Goal: Transaction & Acquisition: Purchase product/service

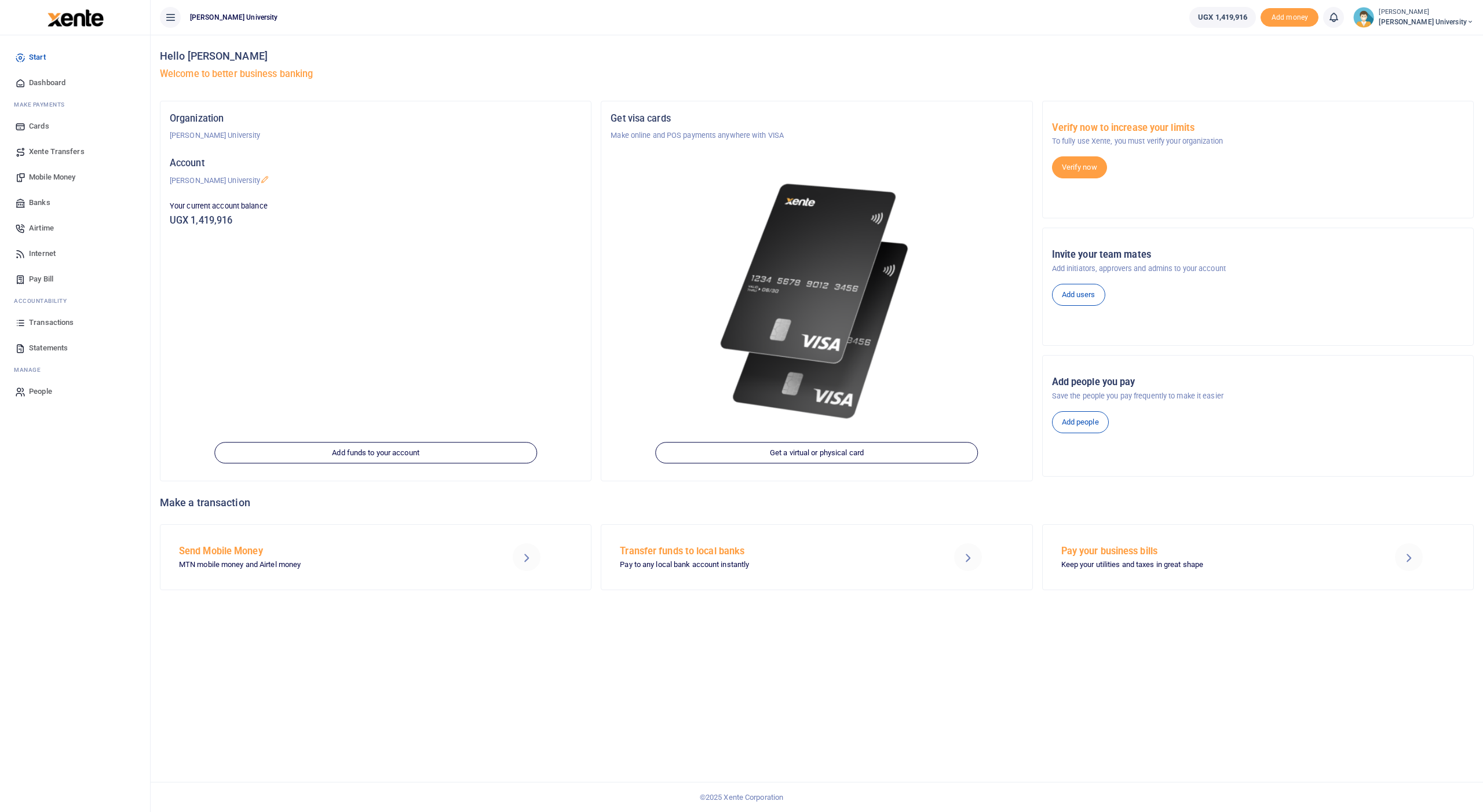
click at [38, 173] on span "Mobile Money" at bounding box center [51, 177] width 46 height 12
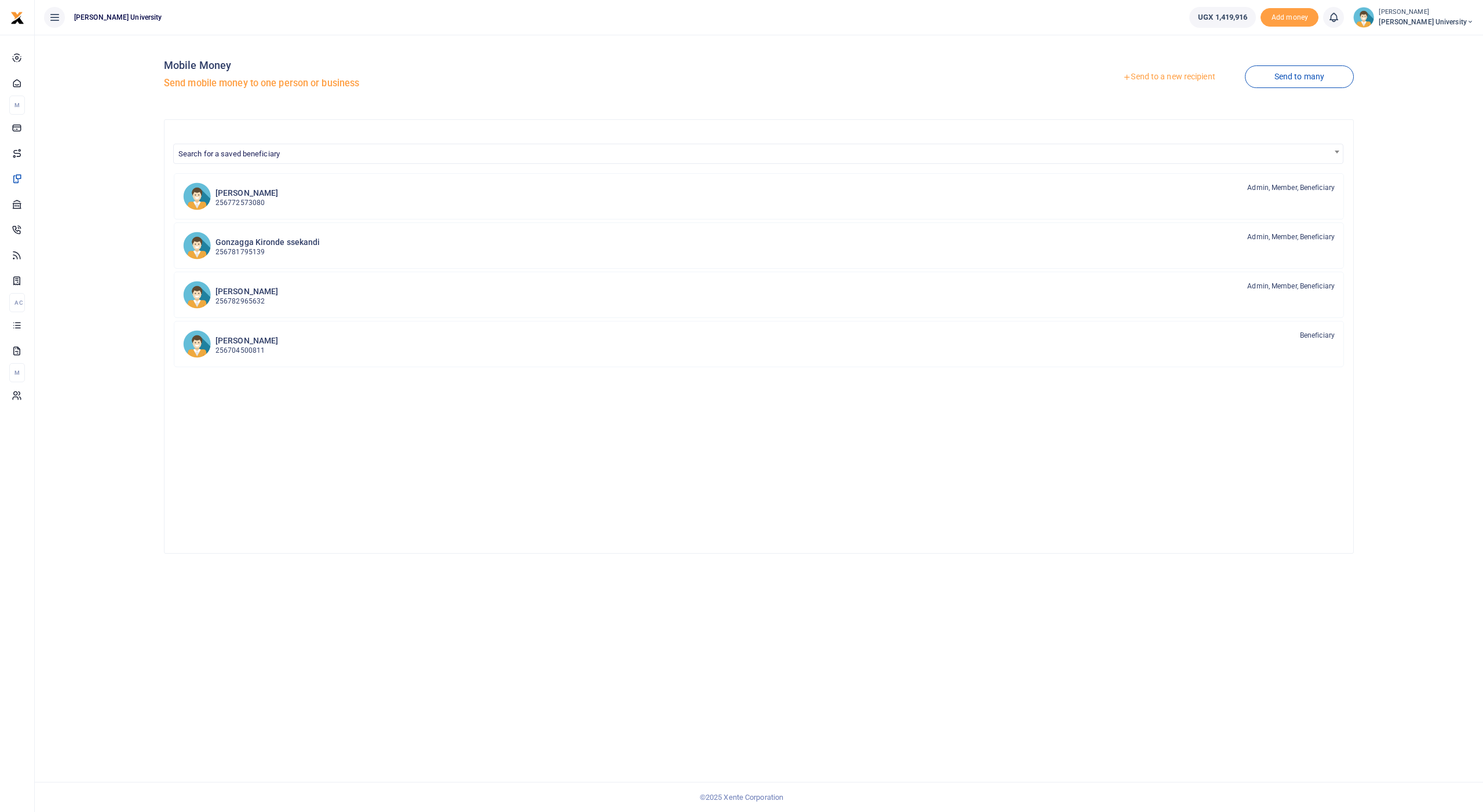
click at [1155, 76] on link "Send to a new recipient" at bounding box center [1169, 77] width 151 height 21
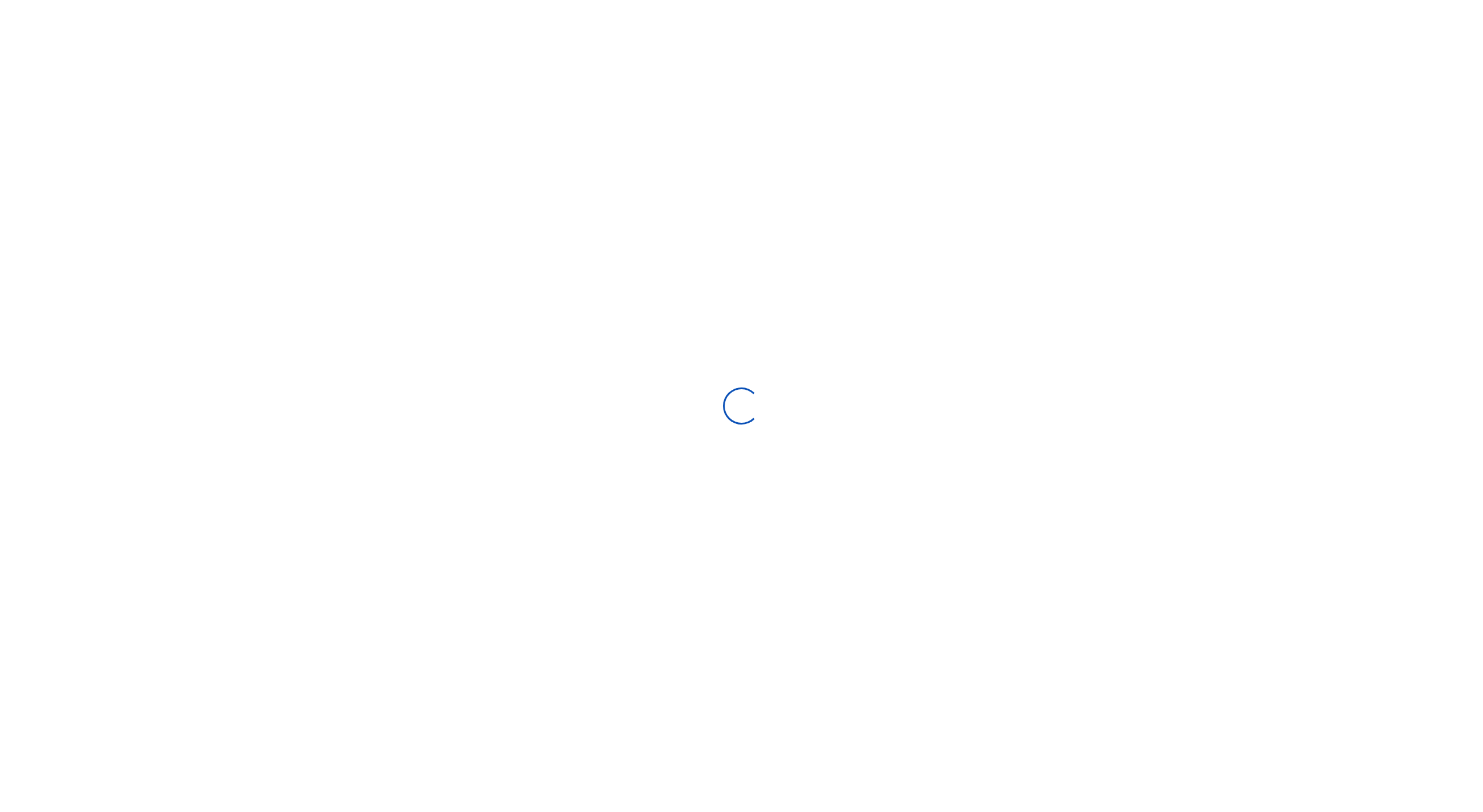
select select "Loading bundles"
select select
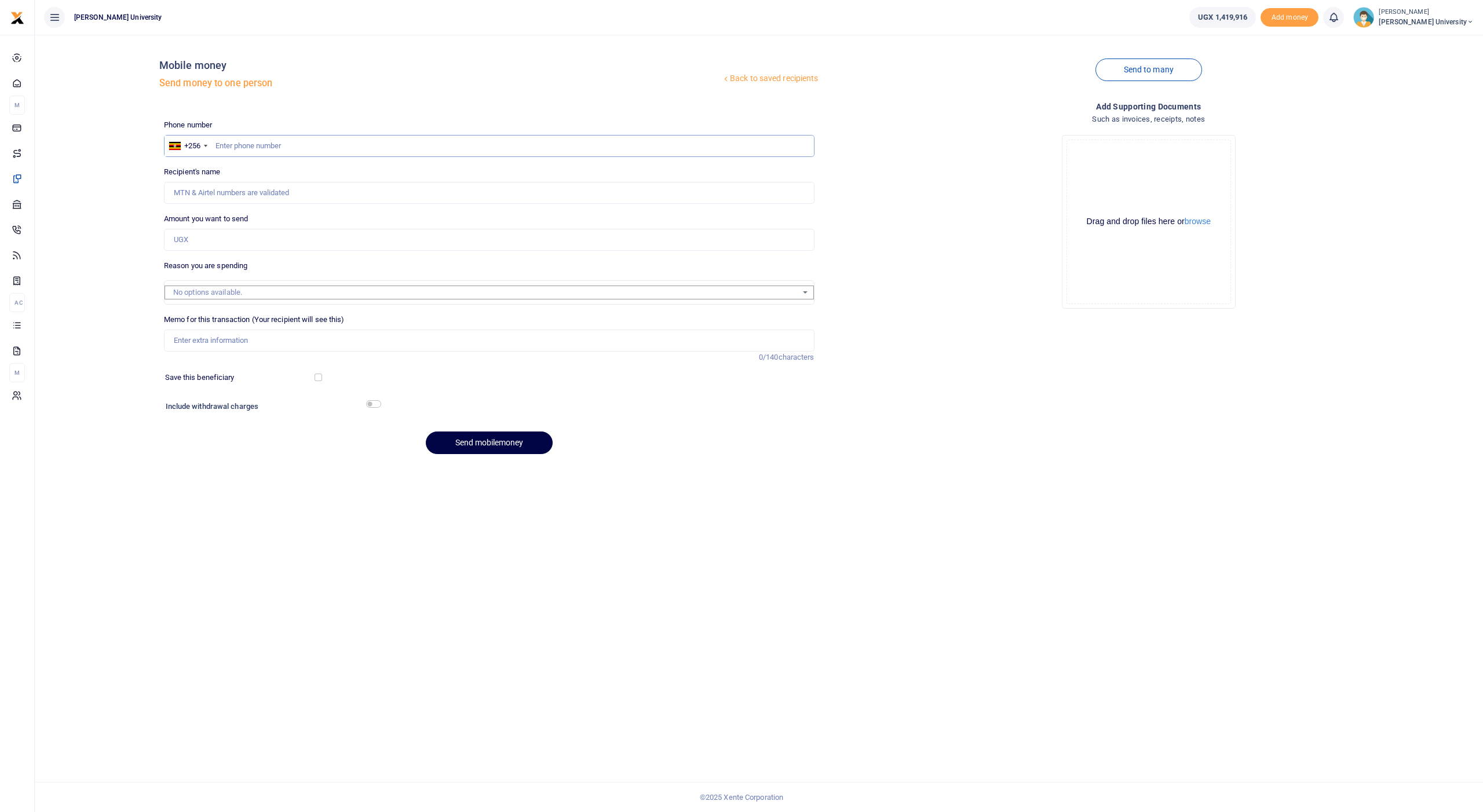
click at [339, 147] on input "text" at bounding box center [489, 146] width 651 height 22
type input "789445497"
type input "Paphra Mugisha"
type input "789445497"
click at [355, 240] on input "Amount you want to send" at bounding box center [489, 240] width 651 height 22
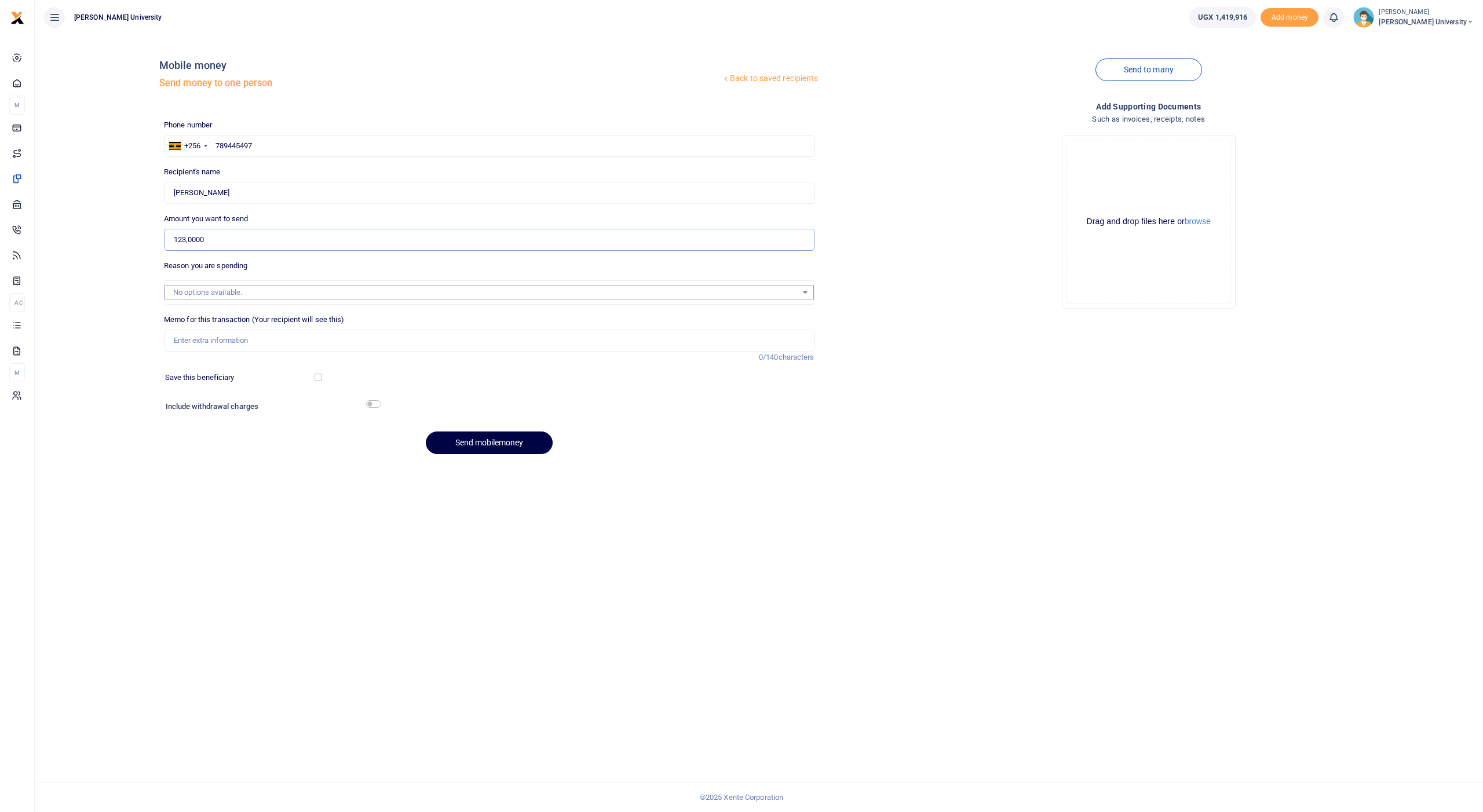
type input "1,230,000"
click at [383, 344] on input "Memo for this transaction (Your recipient will see this)" at bounding box center [489, 341] width 651 height 22
type input "p"
type input "Purchase of 10 cartoons of paper each at 116000 plus 10k for garbage bag plus 6…"
click at [371, 400] on input "checkbox" at bounding box center [373, 404] width 15 height 8
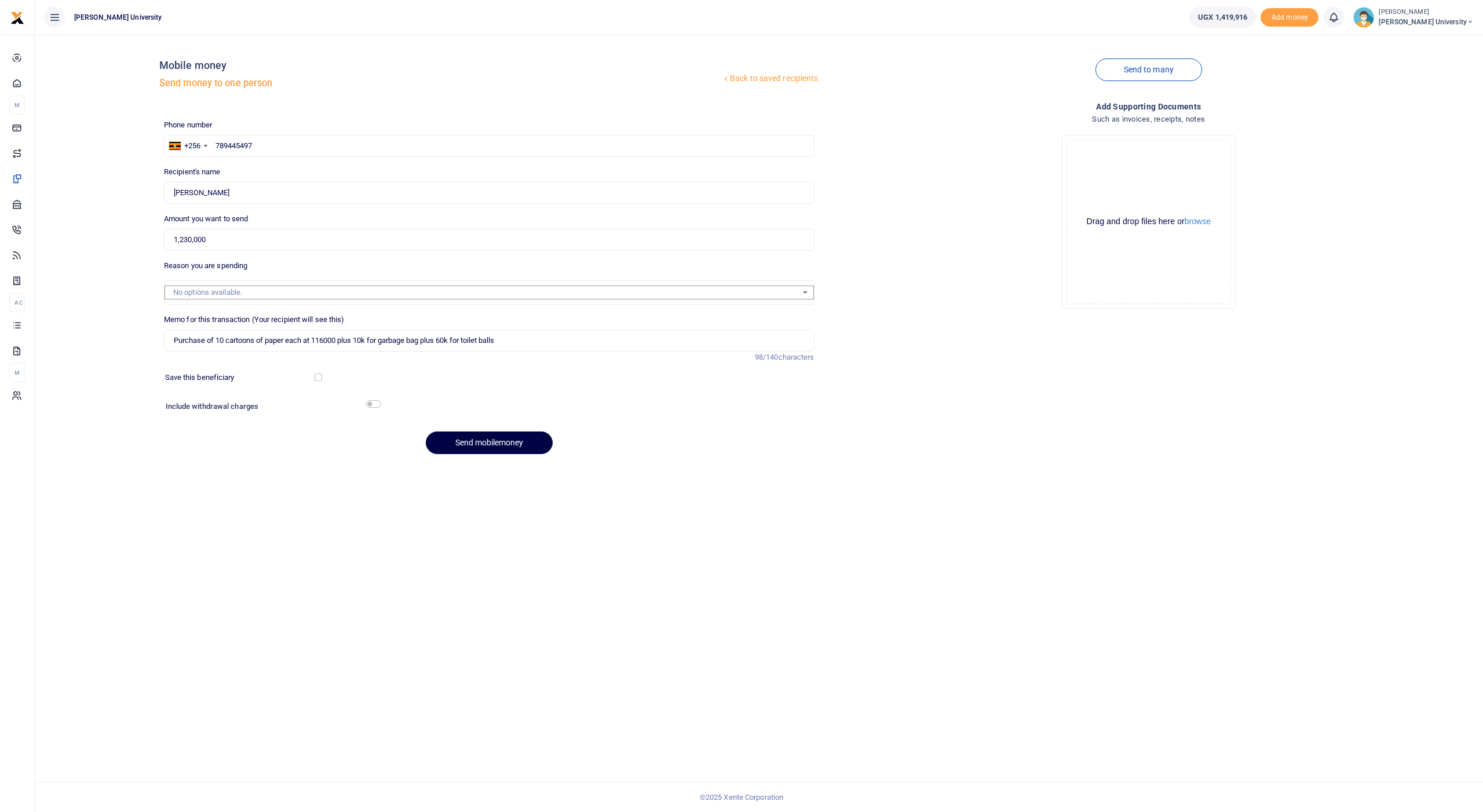
checkbox input "true"
click at [455, 466] on button "Send mobilemoney" at bounding box center [489, 475] width 127 height 23
click at [240, 142] on input "text" at bounding box center [489, 146] width 651 height 22
type input "785358742"
type input "Pancrase Ziraguha"
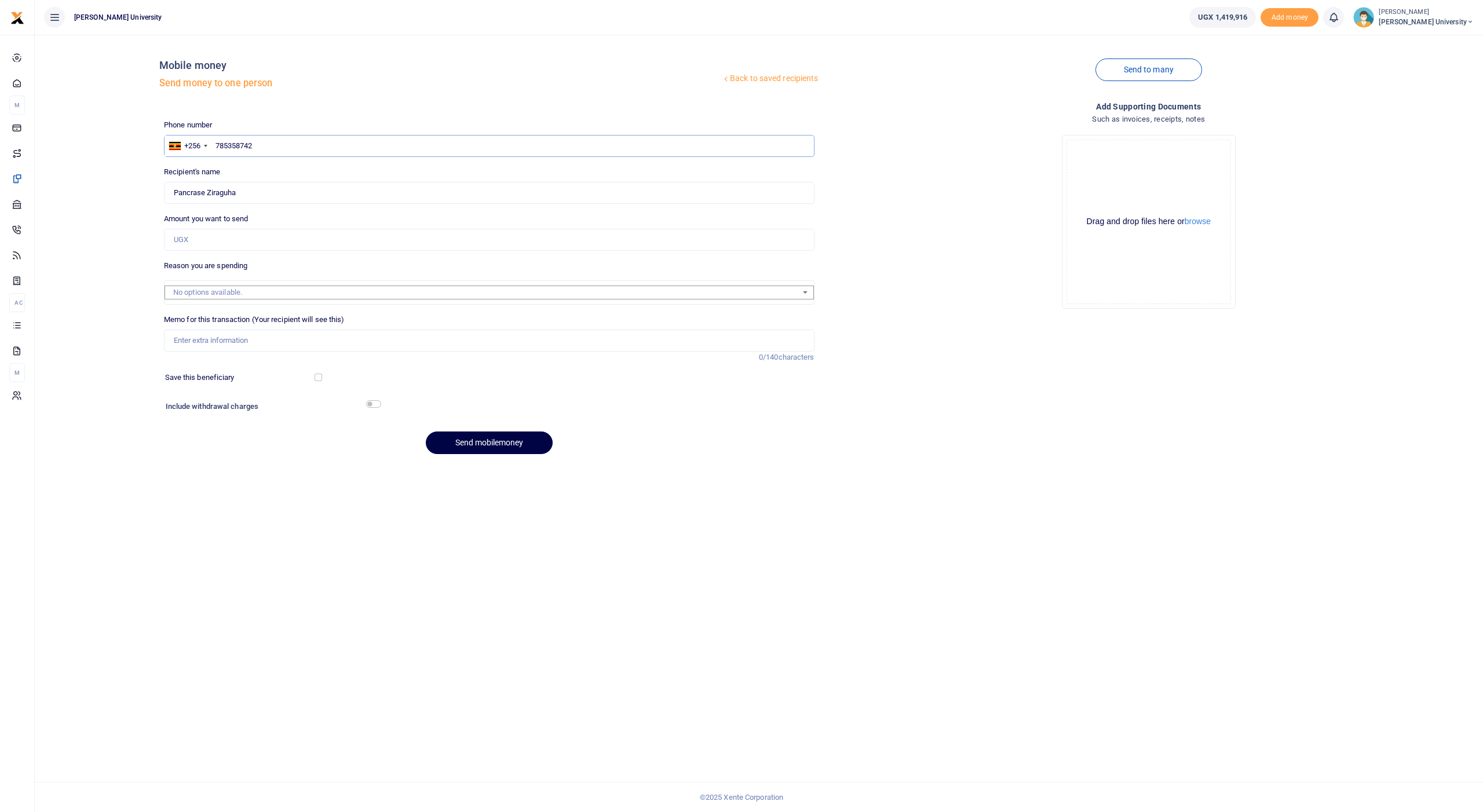
type input "785358742"
click at [237, 236] on input "Amount you want to send" at bounding box center [489, 240] width 651 height 22
type input "88,500"
click at [247, 337] on input "Memo for this transaction (Your recipient will see this)" at bounding box center [489, 341] width 651 height 22
type input "fuel for cutting grass in mulago"
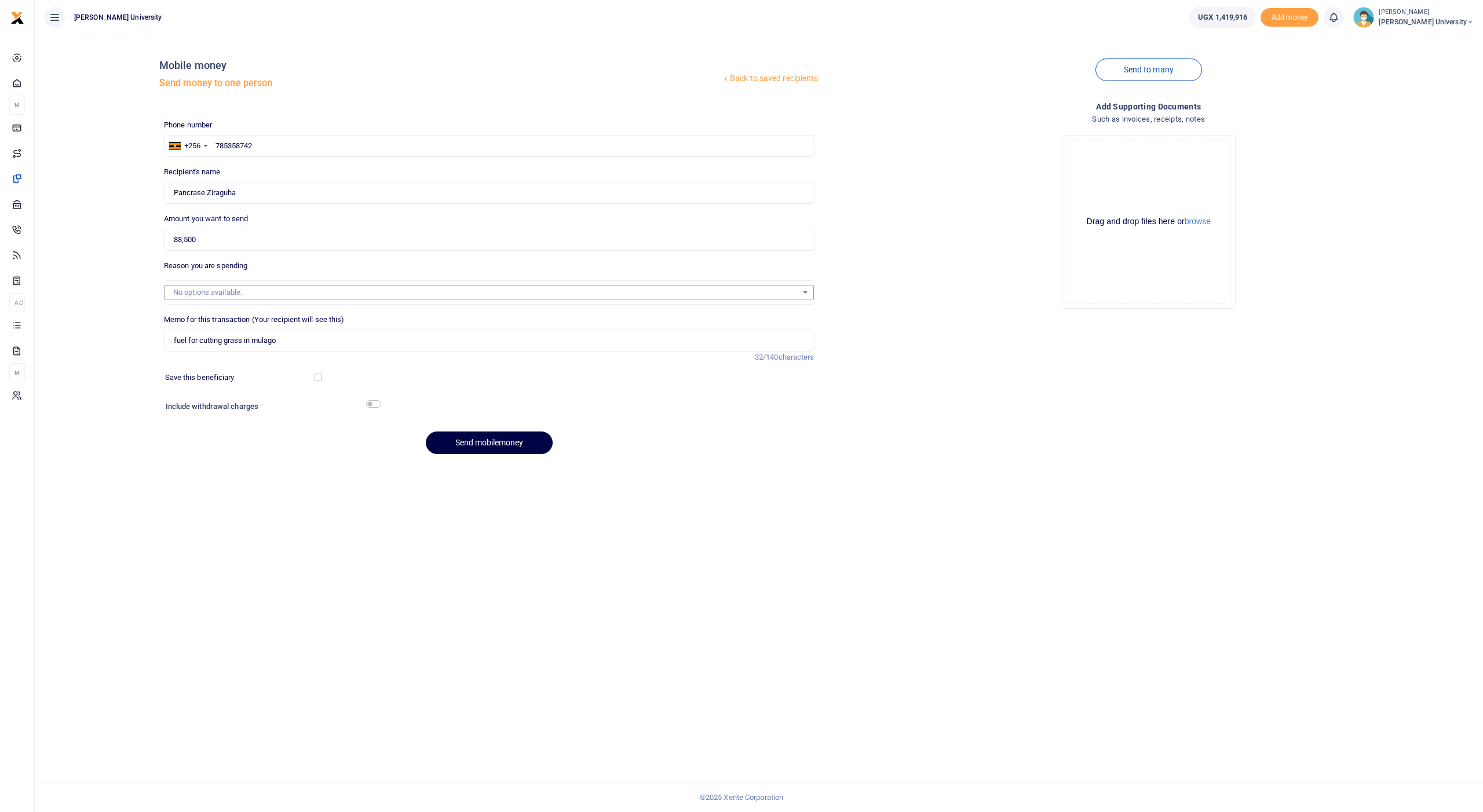
click at [371, 401] on input "checkbox" at bounding box center [373, 404] width 15 height 8
checkbox input "true"
click at [462, 474] on button "Send mobilemoney" at bounding box center [489, 475] width 127 height 23
click at [46, 322] on span "Transactions" at bounding box center [51, 323] width 44 height 12
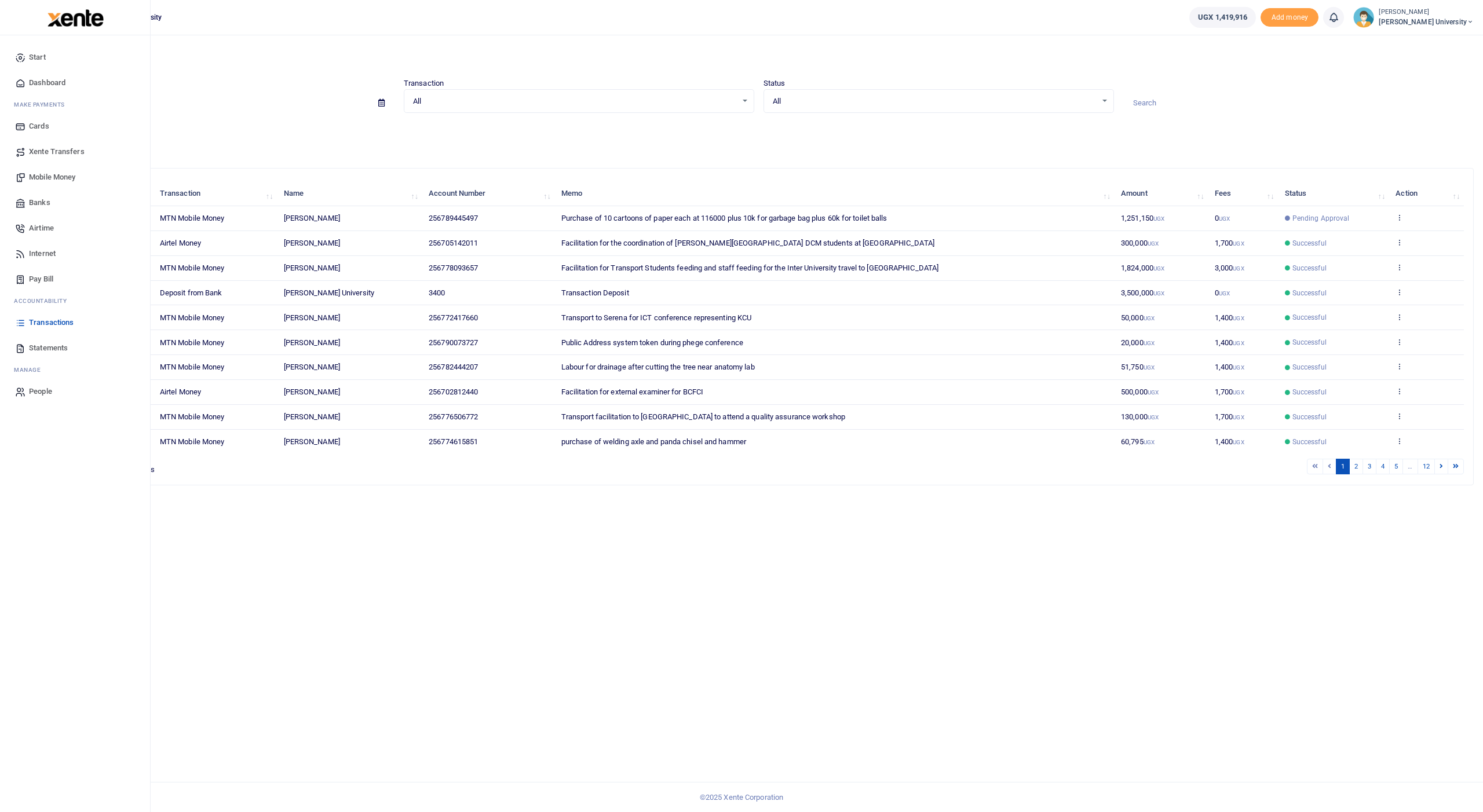
click at [46, 225] on span "Airtime" at bounding box center [41, 229] width 25 height 12
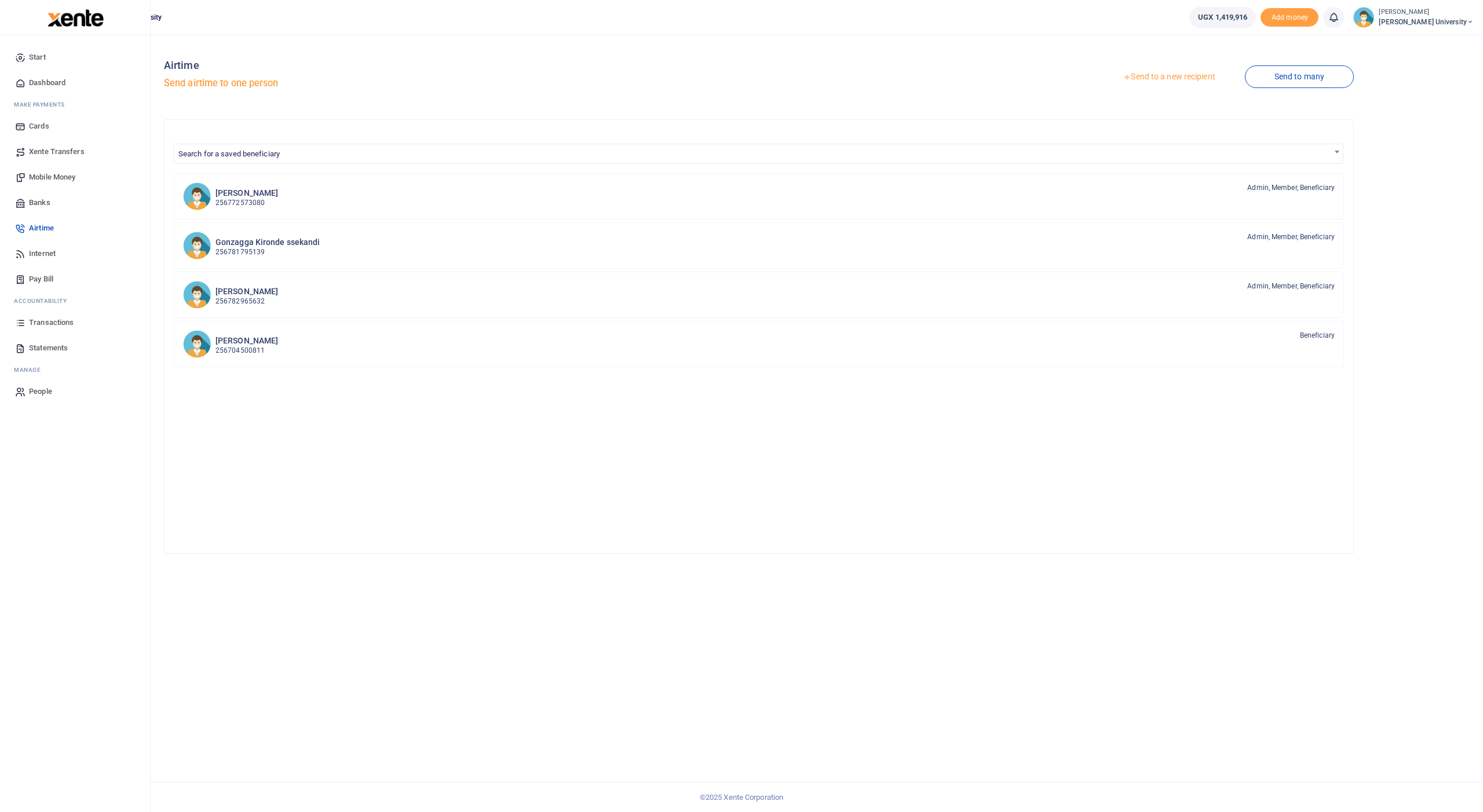
click at [39, 322] on span "Transactions" at bounding box center [51, 323] width 44 height 12
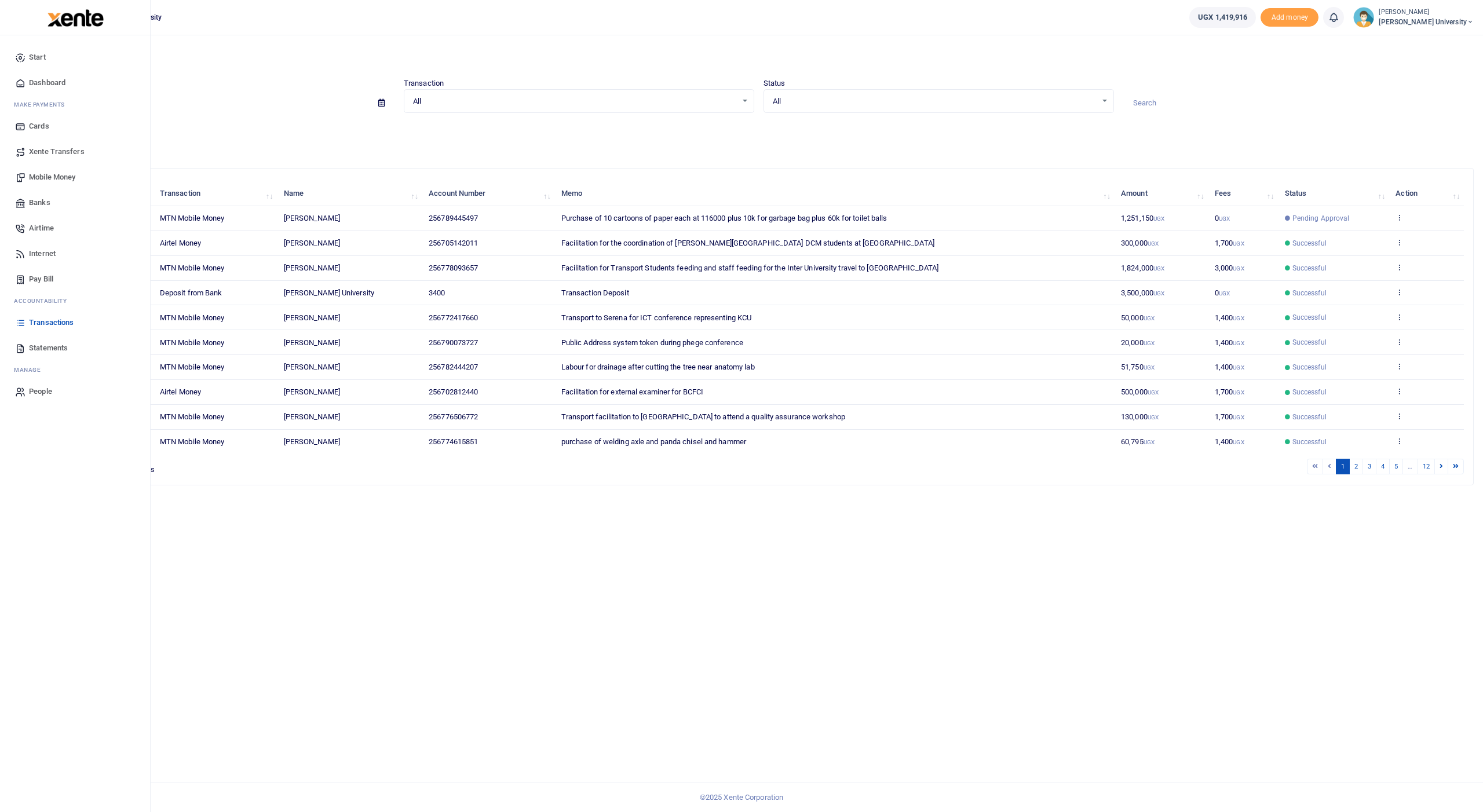
click at [40, 228] on span "Airtime" at bounding box center [41, 229] width 25 height 12
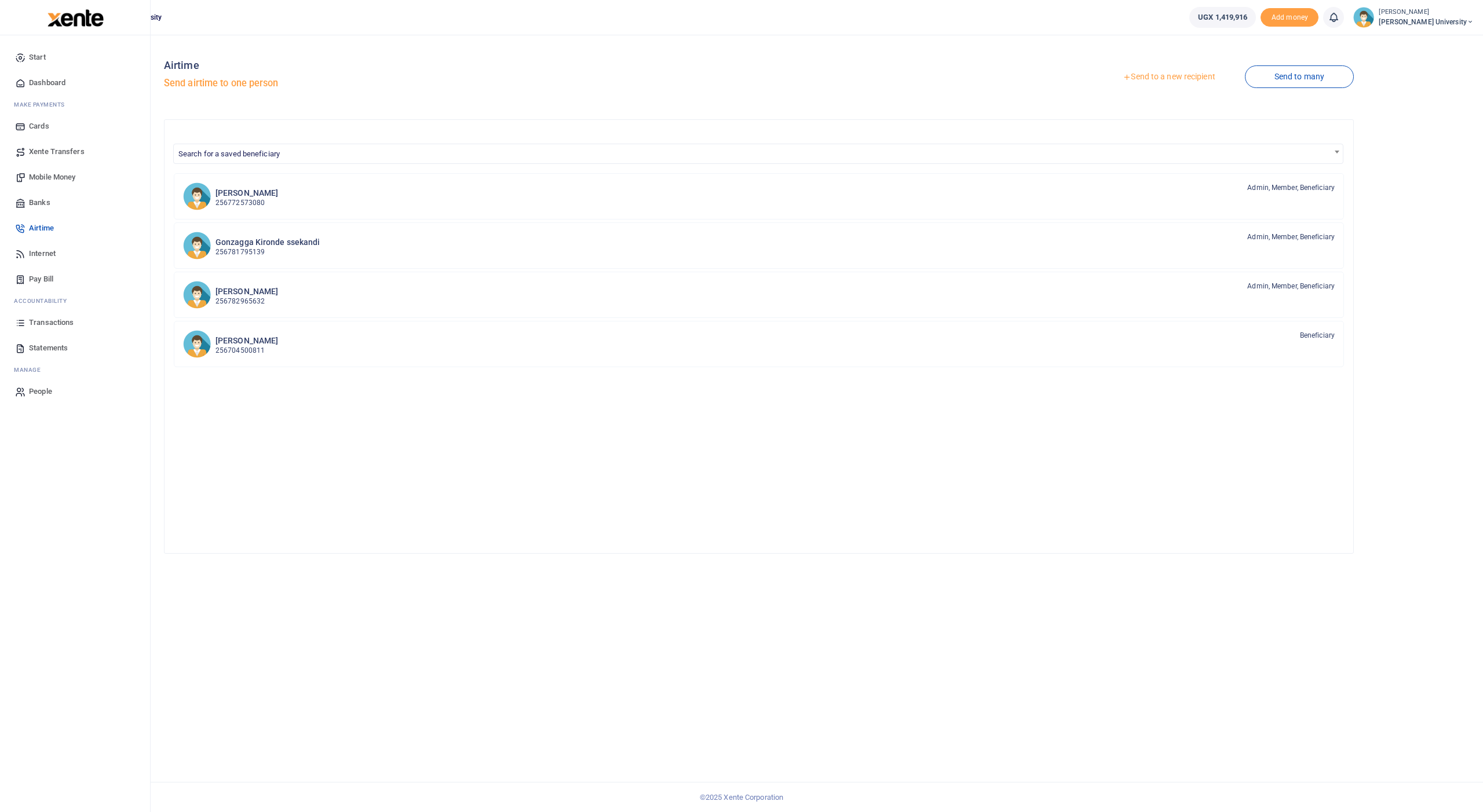
click at [39, 322] on span "Transactions" at bounding box center [51, 323] width 44 height 12
